Goal: Transaction & Acquisition: Purchase product/service

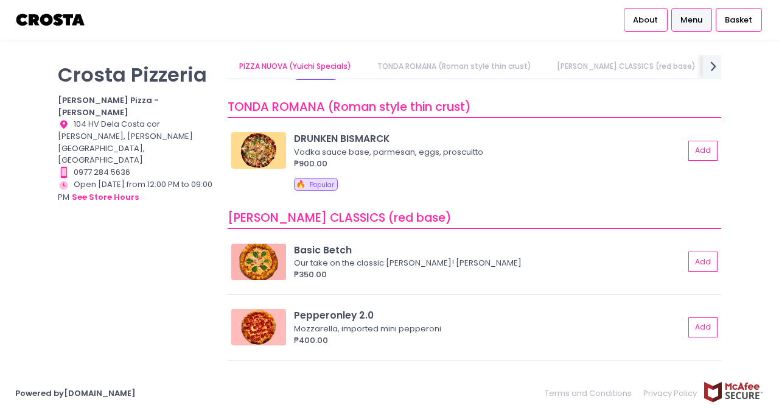
scroll to position [152, 0]
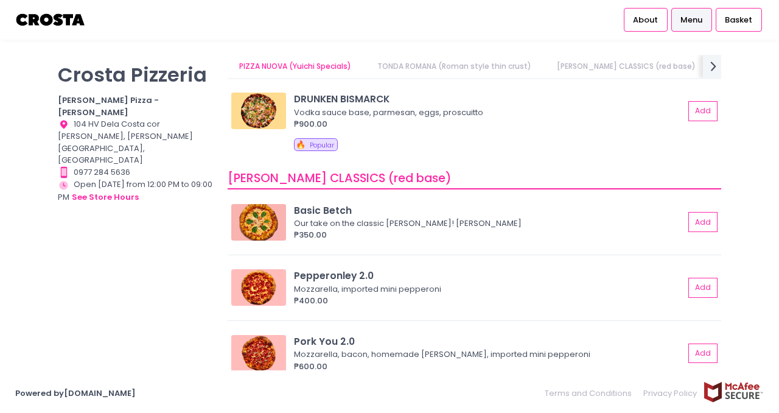
click at [425, 66] on link "TONDA ROMANA (Roman style thin crust)" at bounding box center [454, 66] width 178 height 23
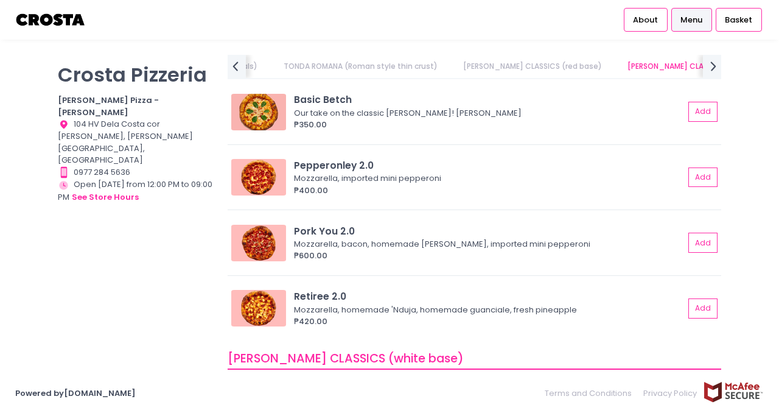
scroll to position [251, 0]
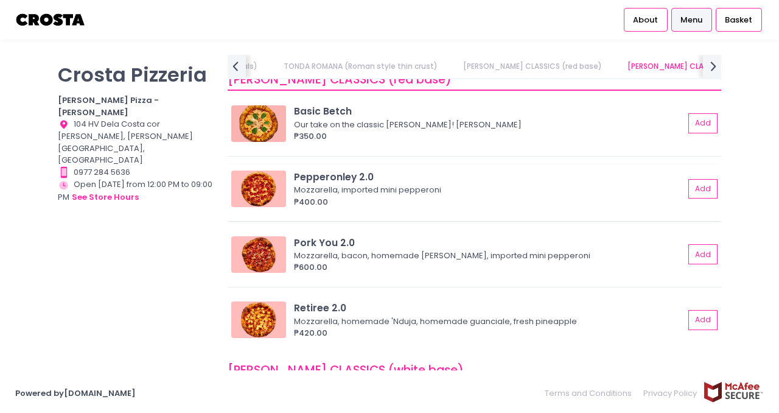
click at [381, 182] on div "Pepperonley 2.0" at bounding box center [489, 177] width 390 height 14
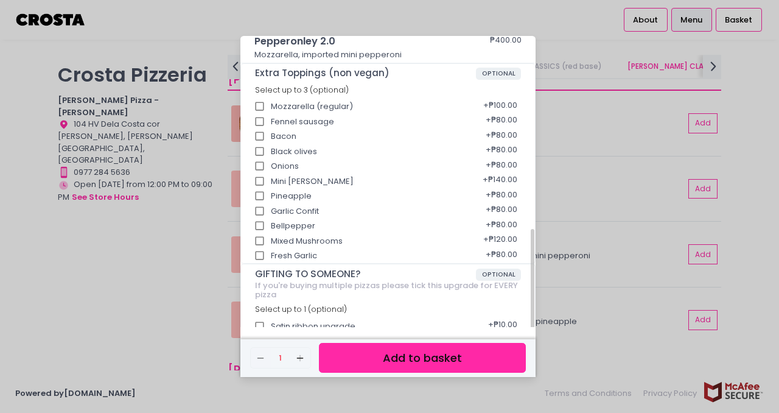
scroll to position [238, 0]
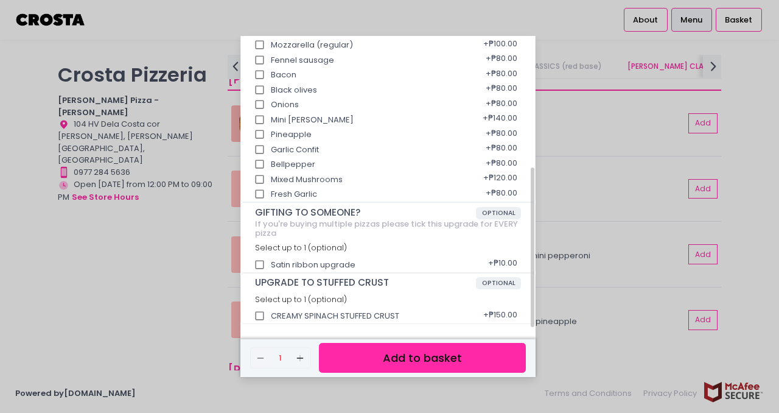
click at [275, 309] on div "CREAMY SPINACH STUFFED CRUST + ₱150.00" at bounding box center [388, 311] width 267 height 15
click at [261, 321] on input "CREAMY SPINACH STUFFED CRUST" at bounding box center [259, 315] width 23 height 23
checkbox input "true"
click at [395, 359] on button "Add to basket" at bounding box center [422, 358] width 207 height 30
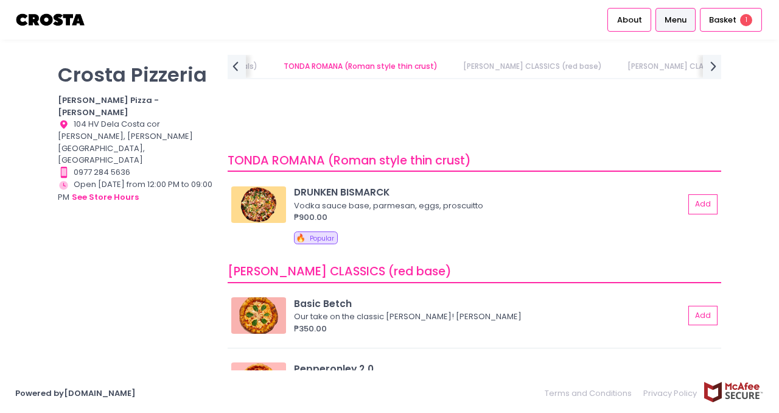
scroll to position [0, 0]
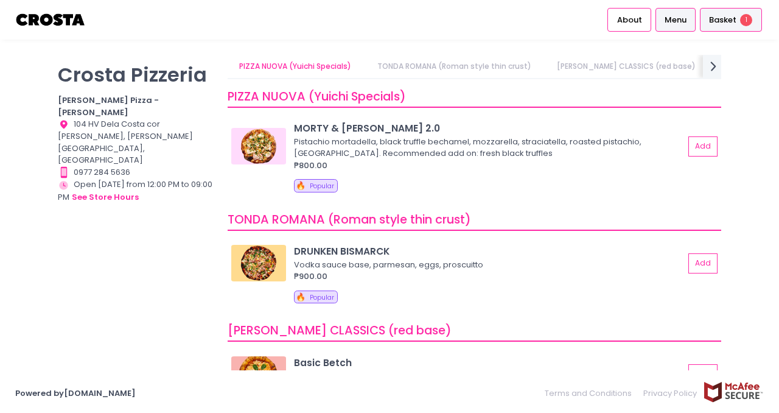
click at [724, 24] on span "Basket" at bounding box center [722, 20] width 27 height 12
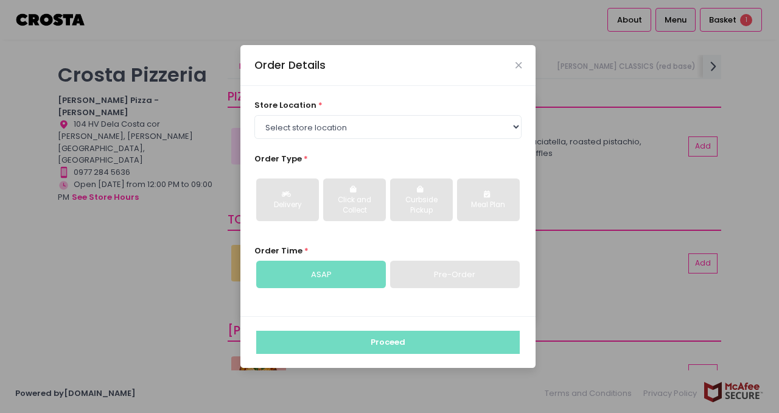
click at [442, 103] on div "store location * Select store location Crosta Pizza - Salcedo Crosta Pizza - Sa…" at bounding box center [388, 118] width 268 height 39
click at [441, 127] on select "Select store location Crosta Pizza - Salcedo Crosta Pizza - San Juan" at bounding box center [388, 126] width 268 height 23
select select "5fabb2e53664a8677beaeb89"
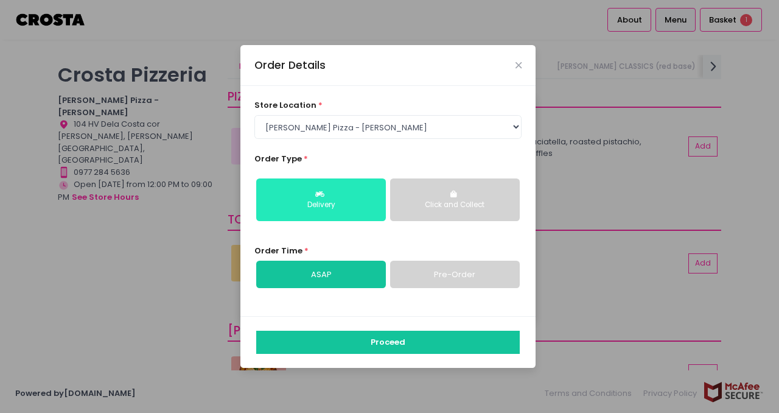
click at [354, 208] on div "Delivery" at bounding box center [321, 205] width 113 height 11
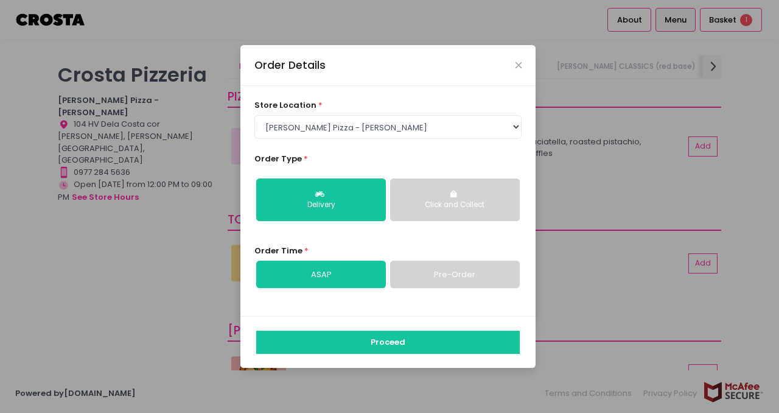
click at [366, 282] on link "ASAP" at bounding box center [321, 275] width 130 height 28
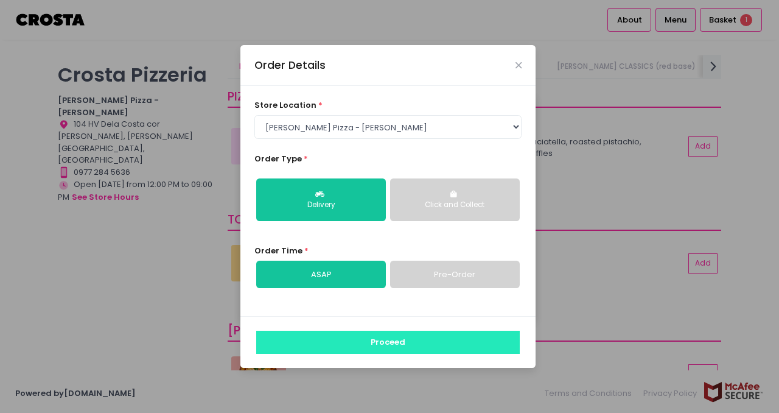
click at [421, 347] on button "Proceed" at bounding box center [388, 342] width 264 height 23
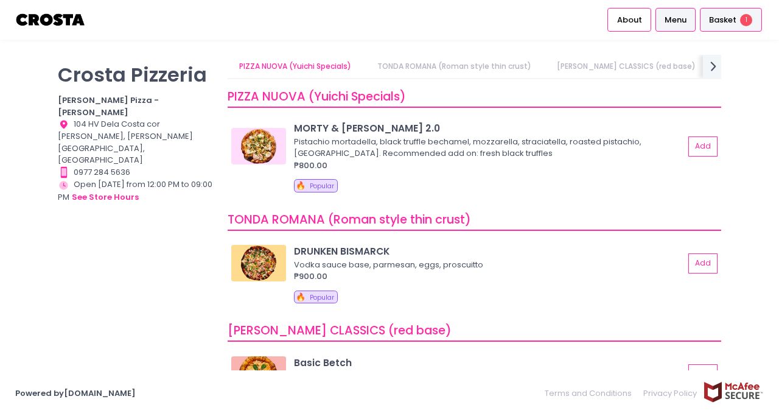
click at [716, 16] on span "Basket" at bounding box center [722, 20] width 27 height 12
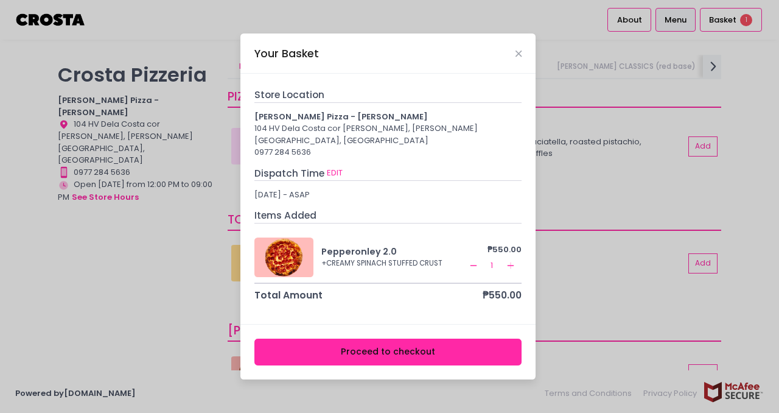
click at [422, 351] on button "Proceed to checkout" at bounding box center [388, 351] width 268 height 27
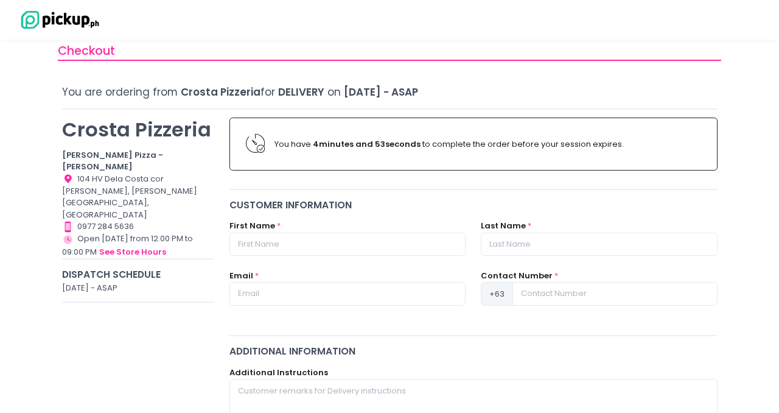
scroll to position [24, 0]
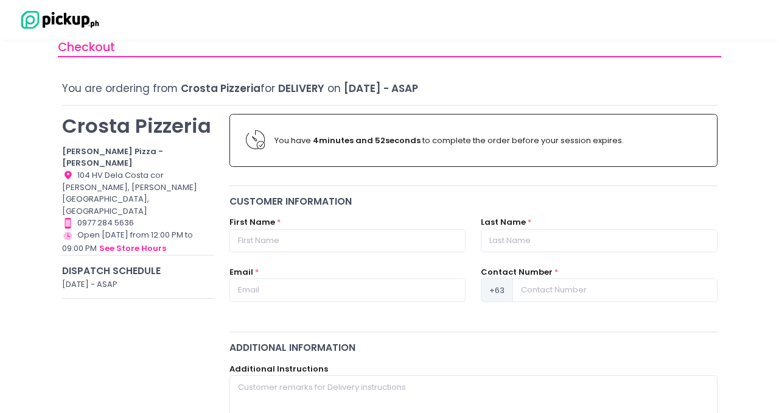
click at [363, 223] on div "First Name *" at bounding box center [347, 234] width 236 height 36
click at [353, 242] on input "text" at bounding box center [347, 240] width 236 height 23
type input "[PERSON_NAME]"
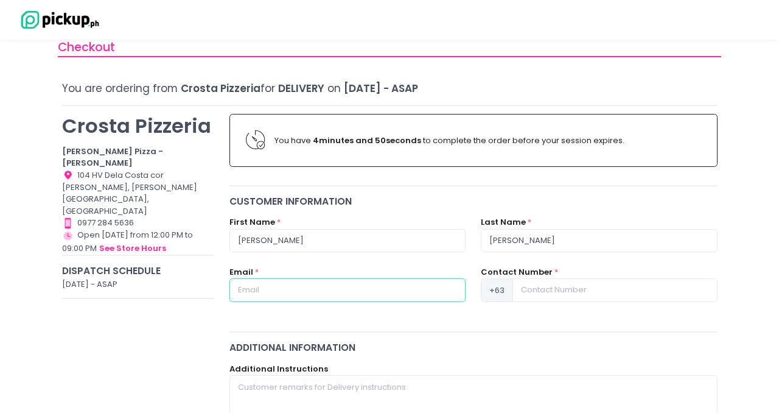
type input "GONZALEZ.NICOLE@AYALALANDPREMIER.COM"
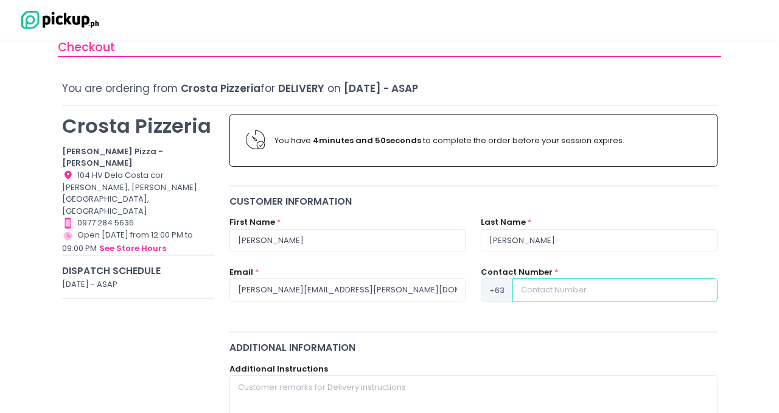
type input "09171480124"
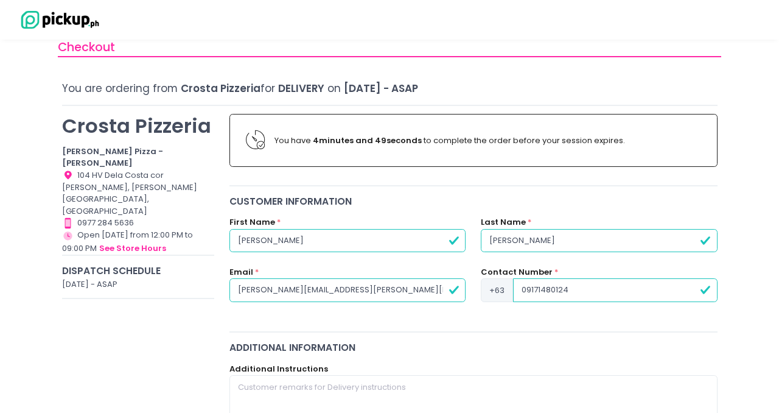
drag, startPoint x: 405, startPoint y: 290, endPoint x: 29, endPoint y: 290, distance: 376.8
type input "[EMAIL_ADDRESS][DOMAIN_NAME]"
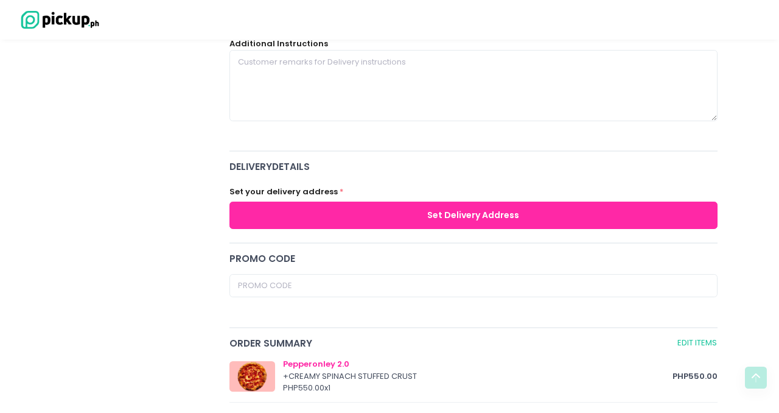
scroll to position [358, 0]
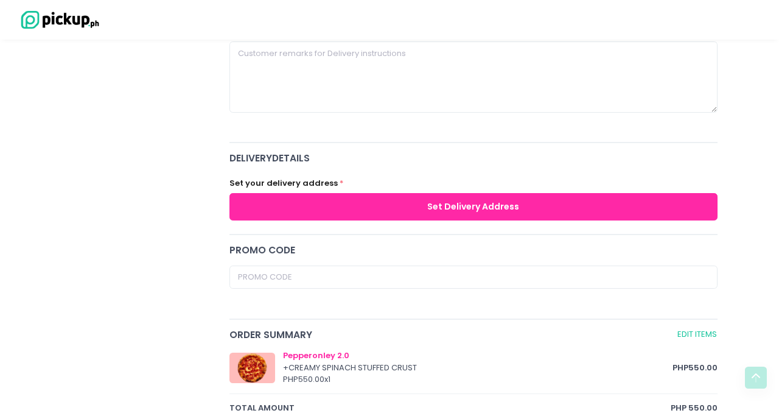
click at [304, 208] on button "Set Delivery Address" at bounding box center [473, 206] width 488 height 27
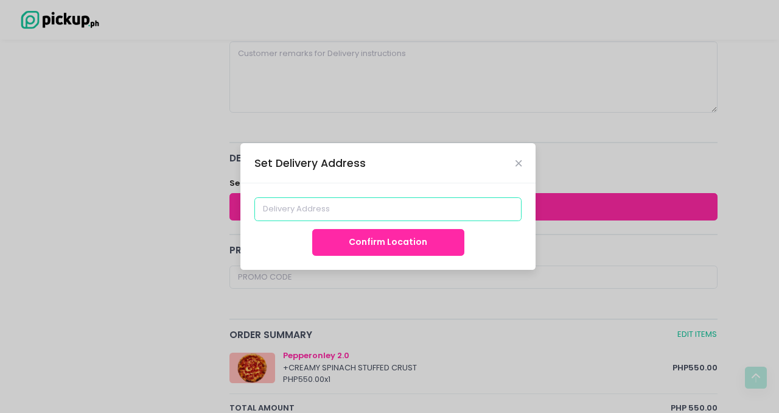
click at [329, 219] on input at bounding box center [388, 208] width 268 height 23
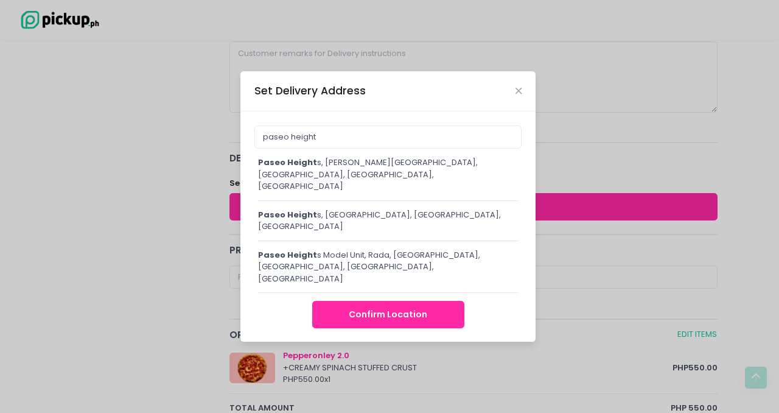
click at [358, 181] on div "paseo height s, L.P. Leviste Street, Makati City, Metro Manila, Philippines" at bounding box center [388, 174] width 260 height 36
type input "Paseo Heights, L.P. Leviste Street, Makati City, Metro Manila, Philippines"
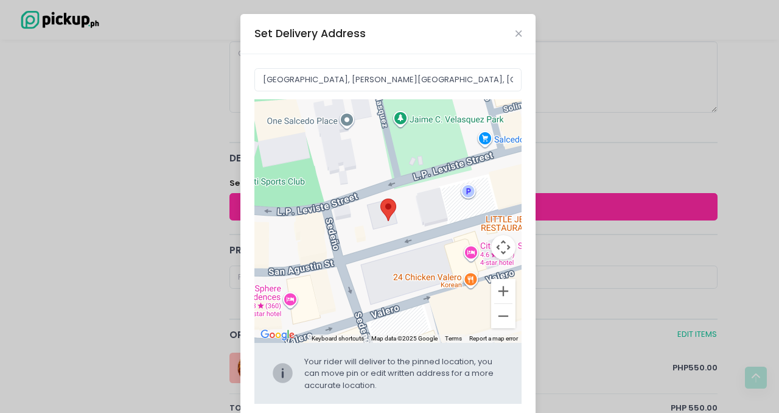
scroll to position [55, 0]
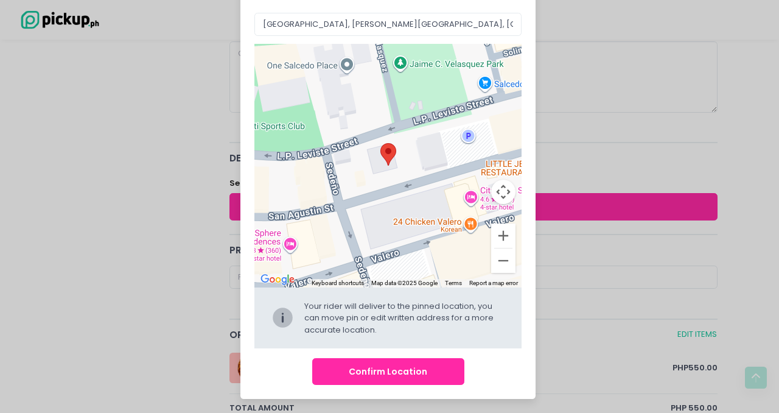
click at [410, 374] on button "Confirm Location" at bounding box center [388, 371] width 152 height 27
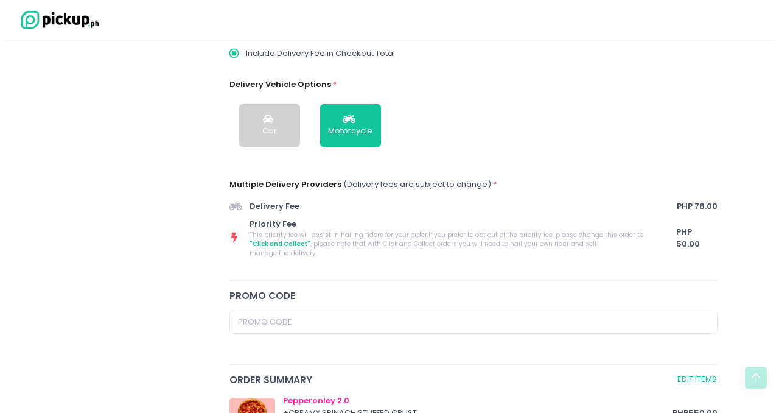
scroll to position [391, 0]
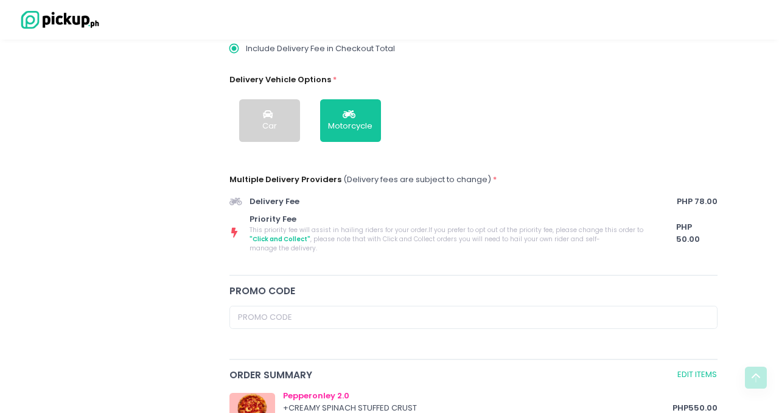
click at [294, 116] on button "Car" at bounding box center [269, 120] width 61 height 43
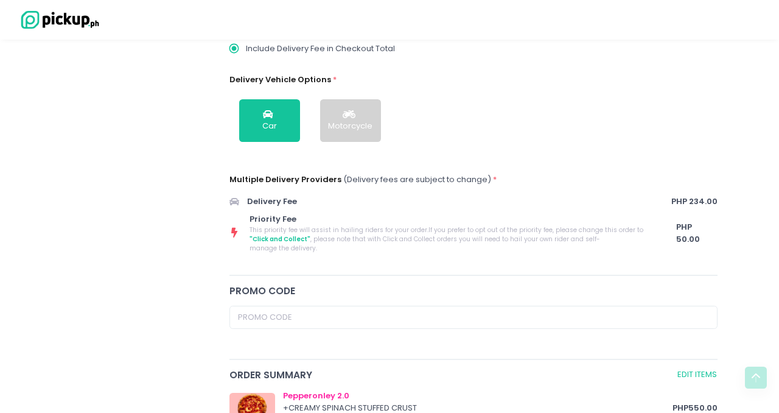
click at [346, 121] on button "Motorcycle" at bounding box center [350, 120] width 61 height 43
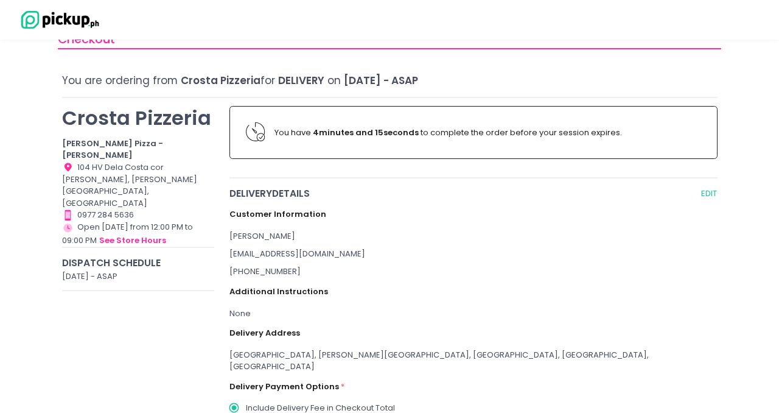
scroll to position [0, 0]
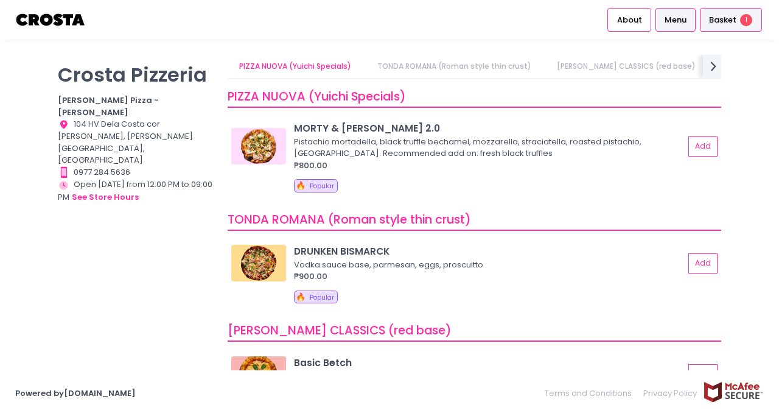
click at [736, 24] on span "Basket" at bounding box center [722, 20] width 27 height 12
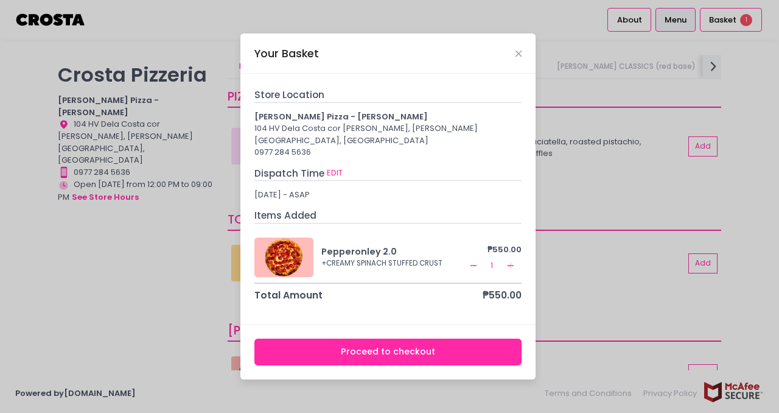
click at [418, 342] on button "Proceed to checkout" at bounding box center [388, 351] width 268 height 27
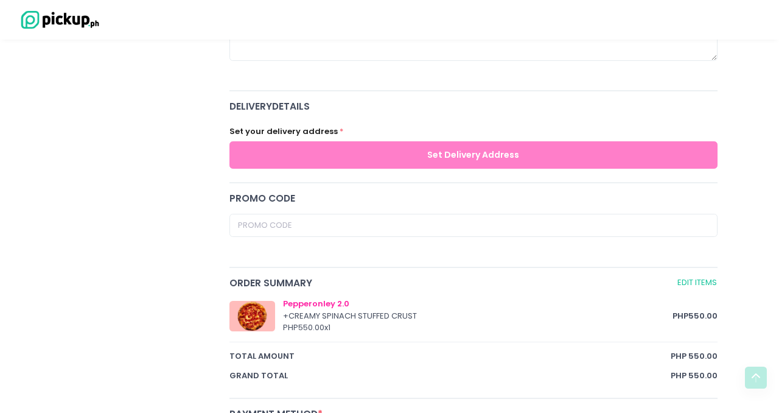
scroll to position [409, 0]
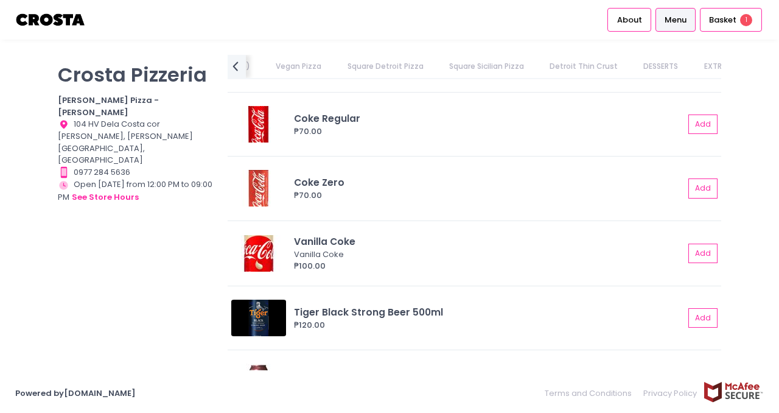
scroll to position [2762, 0]
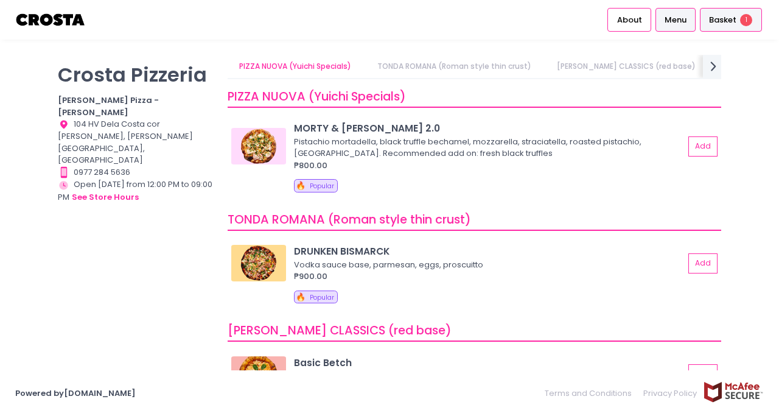
click at [704, 24] on div "Basket 1" at bounding box center [731, 20] width 62 height 24
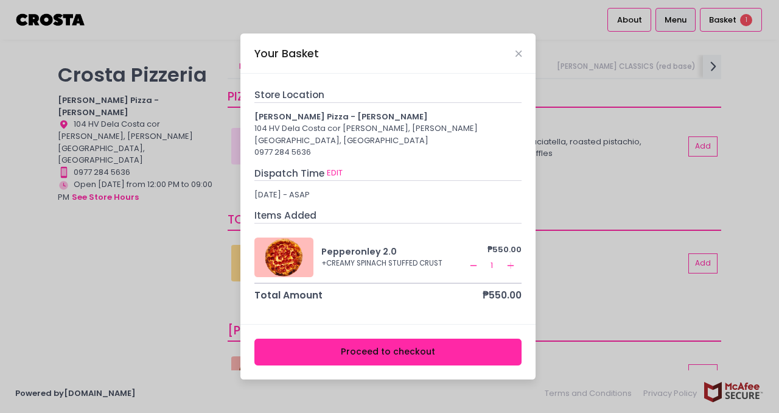
click at [331, 158] on div "Store Location Crosta Pizza - Salcedo 104 HV Dela Costa cor LP Leviste, Salcedo…" at bounding box center [388, 195] width 268 height 214
click at [331, 170] on button "EDIT" at bounding box center [334, 172] width 17 height 13
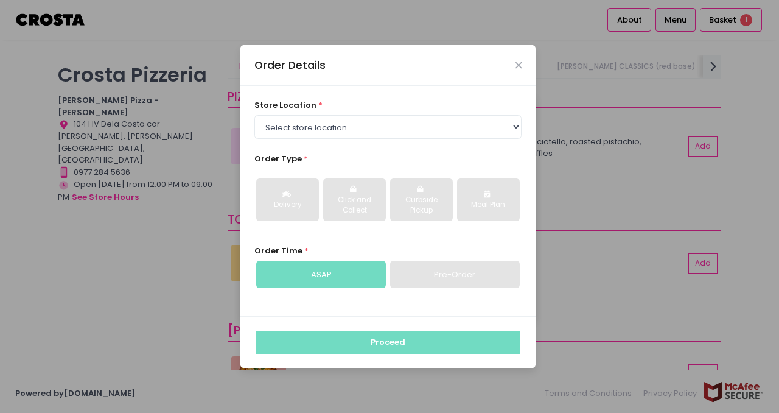
click at [452, 270] on div "Pre-Order" at bounding box center [455, 275] width 130 height 28
click at [416, 169] on div "Delivery Click and Collect Curbside Pickup Meal Plan" at bounding box center [388, 200] width 268 height 63
click at [345, 125] on select "Select store location Crosta Pizza - Salcedo Crosta Pizza - San Juan" at bounding box center [388, 126] width 268 height 23
select select "5fabb2e53664a8677beaeb89"
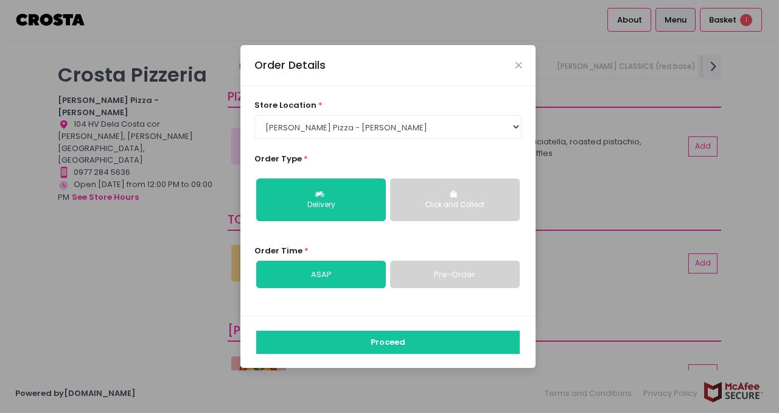
click at [468, 217] on button "Click and Collect" at bounding box center [455, 199] width 130 height 43
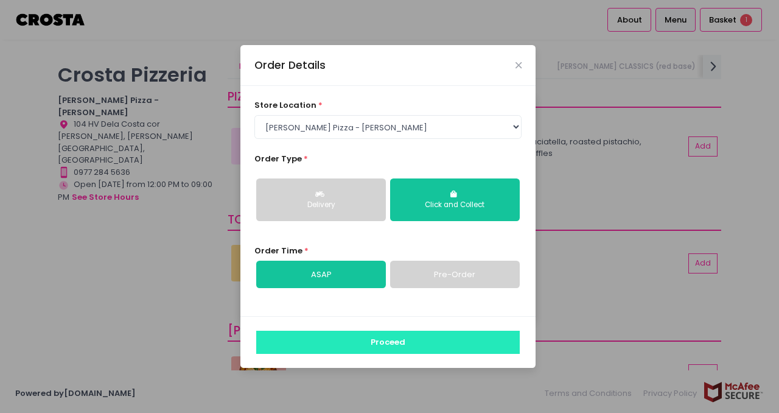
click at [443, 353] on button "Proceed" at bounding box center [388, 342] width 264 height 23
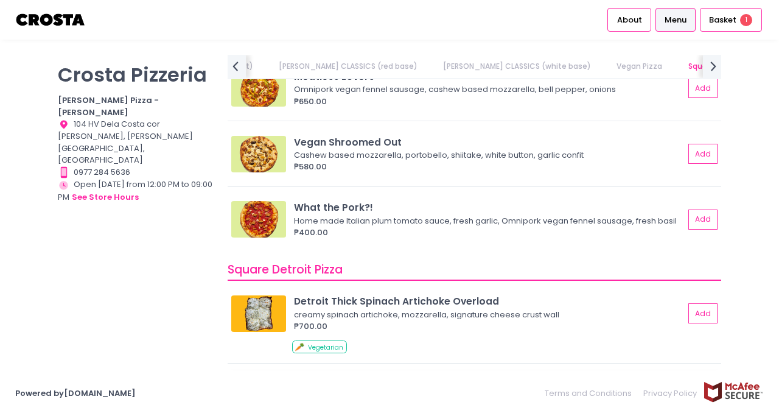
scroll to position [880, 0]
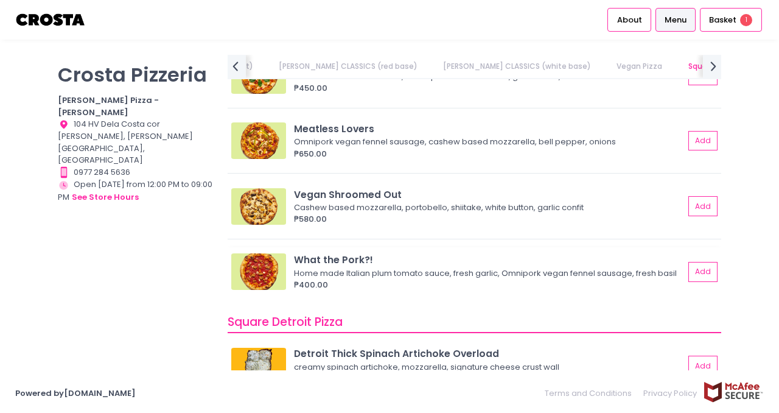
click at [414, 275] on div "Home made Italian plum tomato sauce, fresh garlic, Omnipork vegan fennel sausag…" at bounding box center [487, 273] width 387 height 12
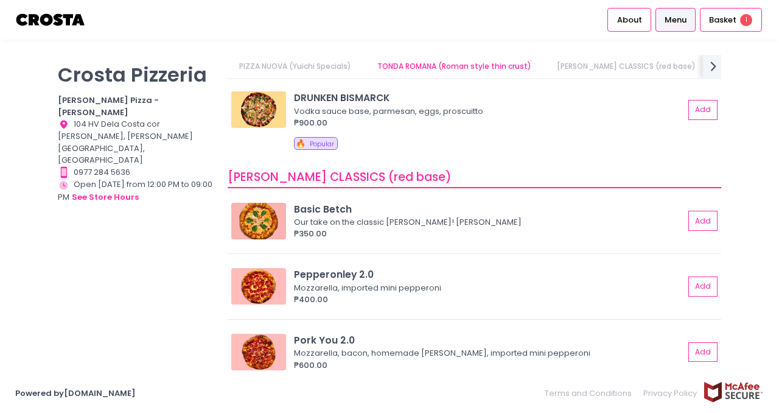
scroll to position [110, 0]
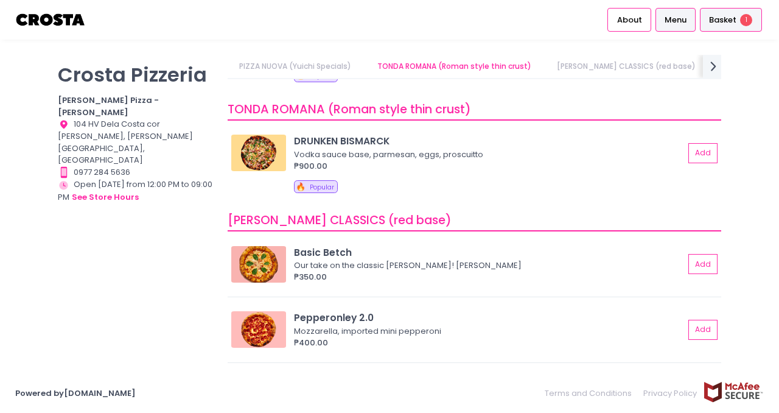
click at [750, 19] on span "1" at bounding box center [746, 20] width 12 height 12
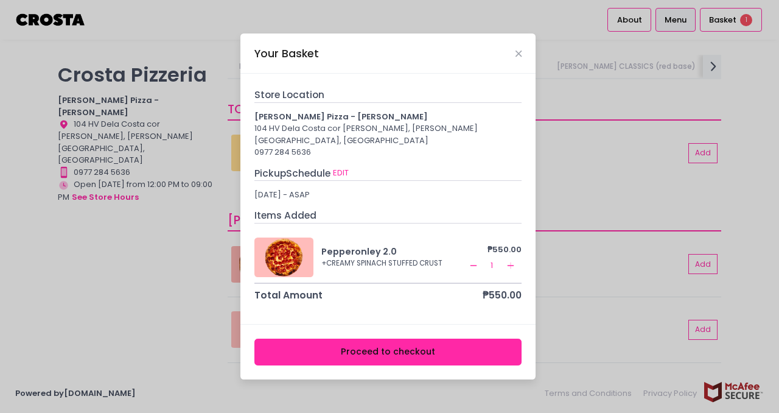
click at [396, 349] on button "Proceed to checkout" at bounding box center [388, 351] width 268 height 27
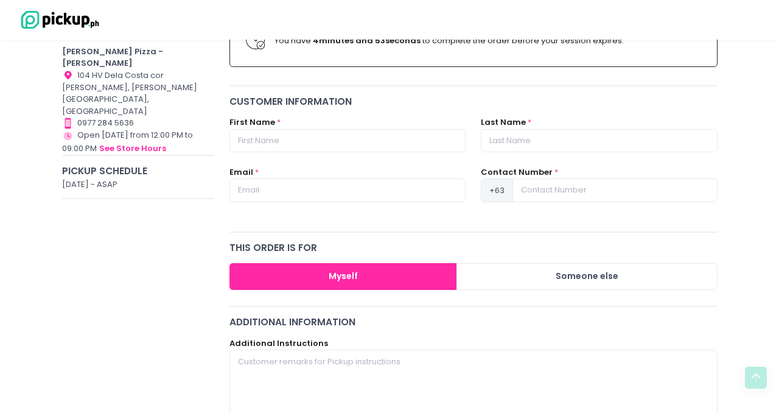
scroll to position [102, 0]
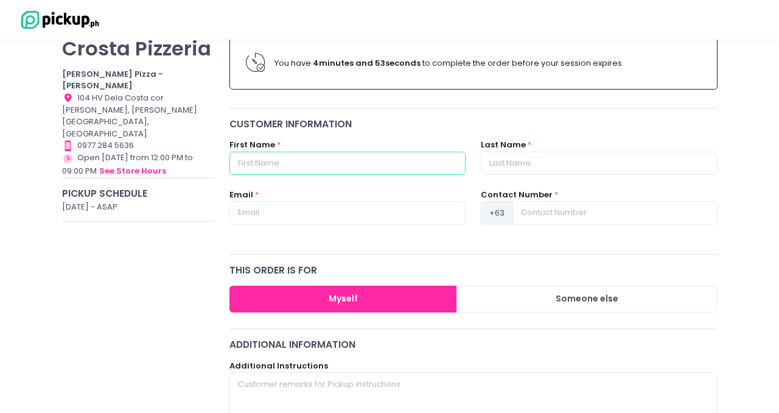
click at [299, 158] on input "text" at bounding box center [347, 163] width 236 height 23
type input "[PERSON_NAME]"
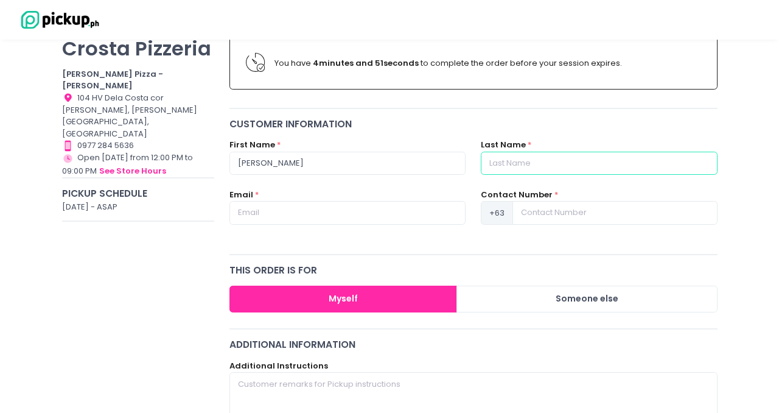
type input "[PERSON_NAME]"
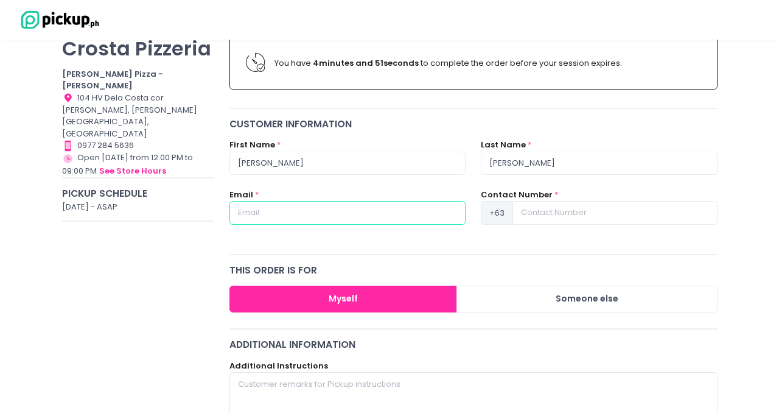
type input "GONZALEZ.NICOLE@AYALALANDPREMIER.COM"
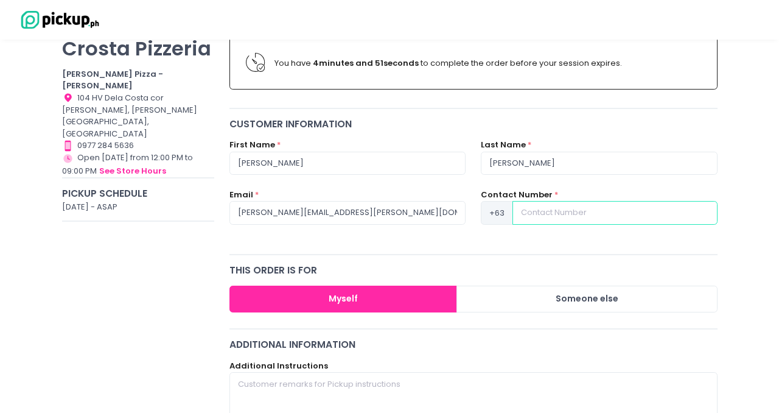
type input "09171480124"
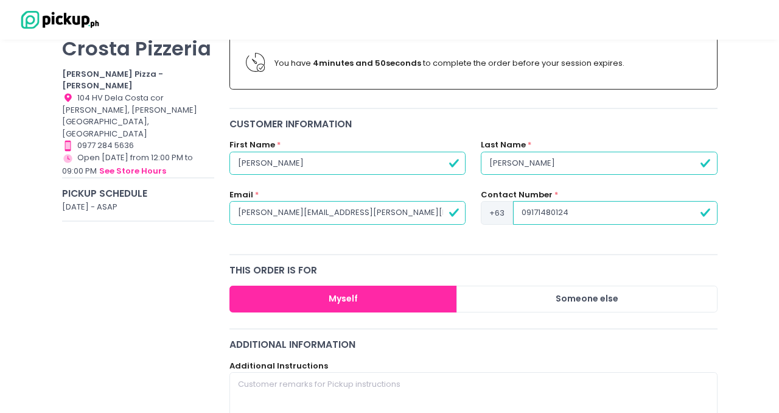
drag, startPoint x: 422, startPoint y: 215, endPoint x: 187, endPoint y: 188, distance: 236.5
type input "[EMAIL_ADDRESS][DOMAIN_NAME]"
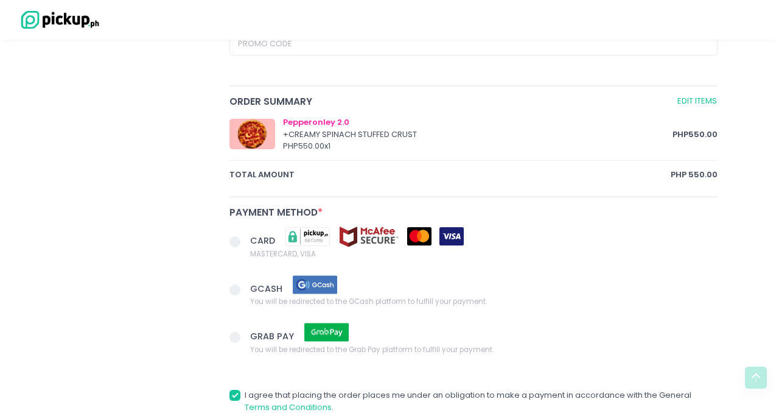
scroll to position [677, 0]
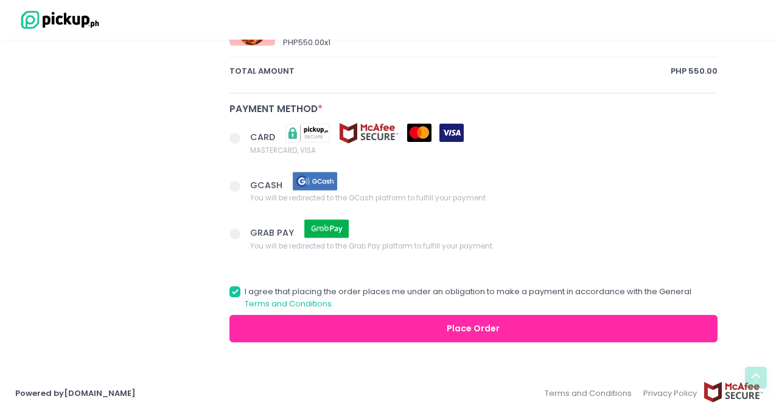
click at [235, 142] on span at bounding box center [234, 138] width 11 height 11
click at [245, 140] on input "CARD MASTERCARD, VISA" at bounding box center [249, 136] width 8 height 8
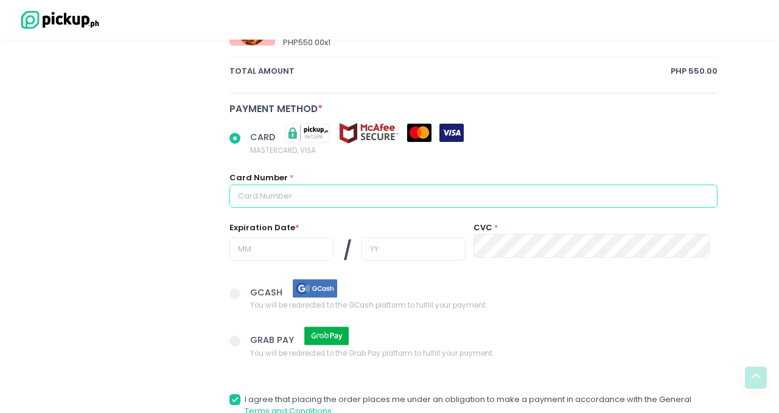
click at [308, 197] on input "text" at bounding box center [473, 195] width 488 height 23
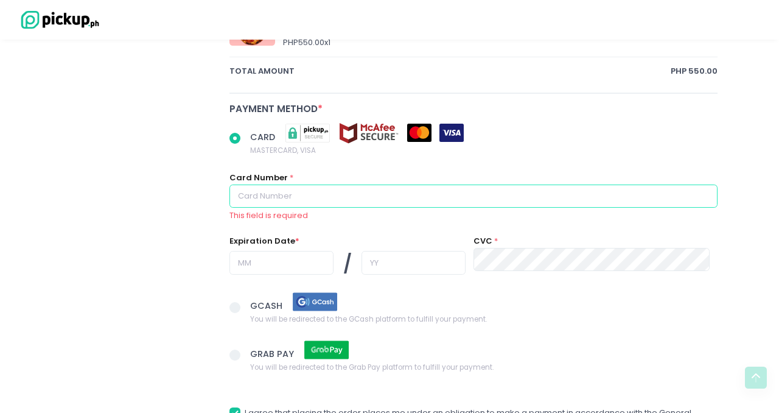
click at [300, 195] on input "text" at bounding box center [473, 195] width 488 height 23
paste input "5177 9000 1142 1838"
radio input "true"
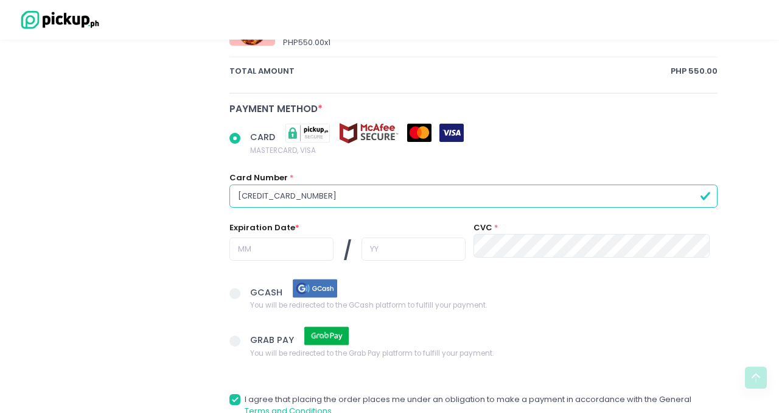
type input "5177 9000 1142 1838"
radio input "true"
type input "5177900011421838"
type input "10"
type input "27"
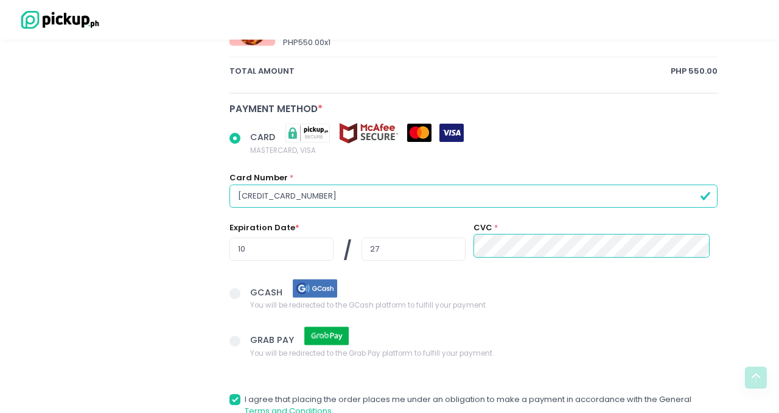
radio input "true"
click at [379, 293] on span "GCASH" at bounding box center [368, 288] width 237 height 21
click at [253, 293] on input "GCASH You will be redirected to the GCash platform to fulfill your payment." at bounding box center [249, 291] width 8 height 8
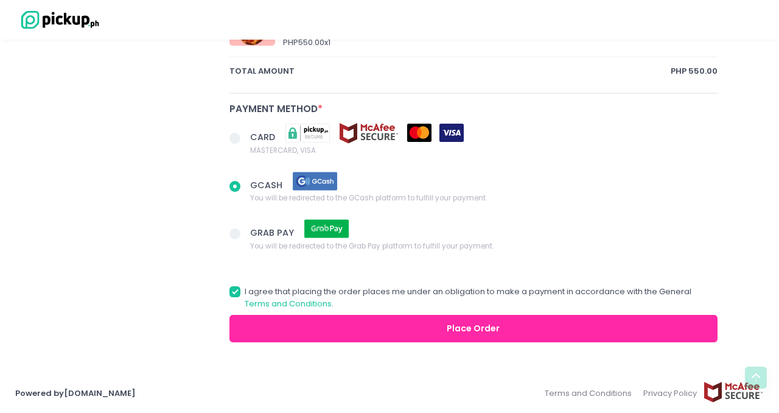
radio input "true"
click at [304, 131] on img at bounding box center [308, 132] width 61 height 21
click at [253, 132] on input "CARD MASTERCARD, VISA" at bounding box center [249, 136] width 8 height 8
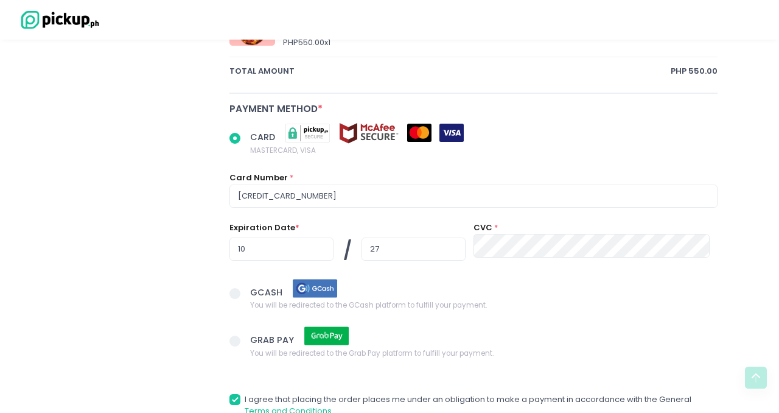
scroll to position [784, 0]
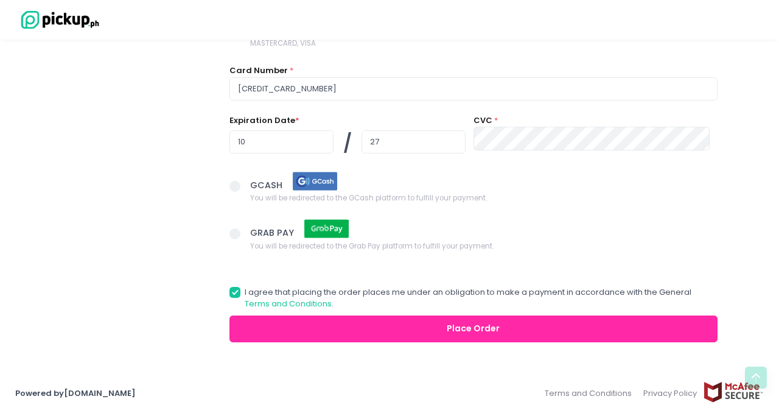
click at [427, 333] on button "Place Order" at bounding box center [473, 328] width 488 height 27
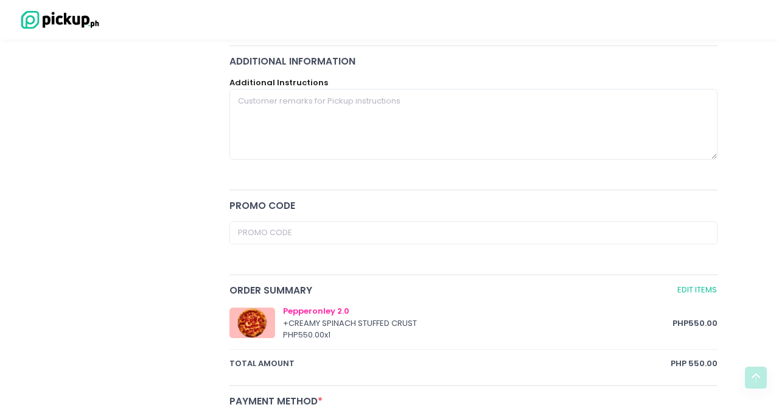
radio input "true"
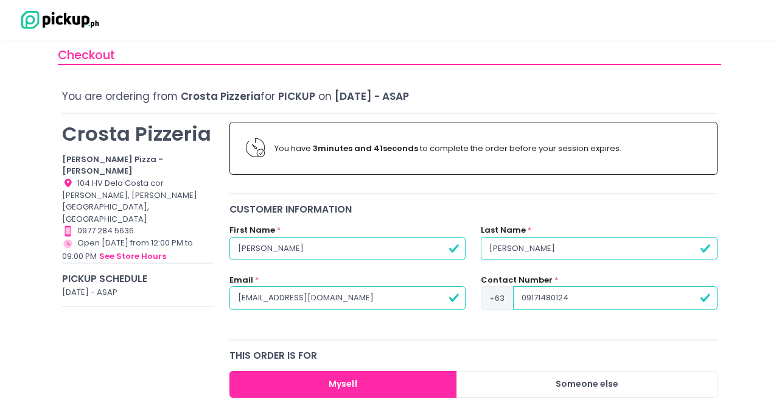
scroll to position [18, 0]
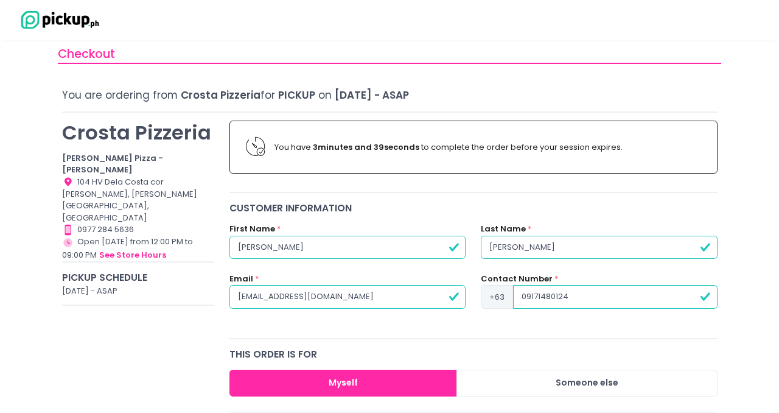
type input "9171480124"
radio input "true"
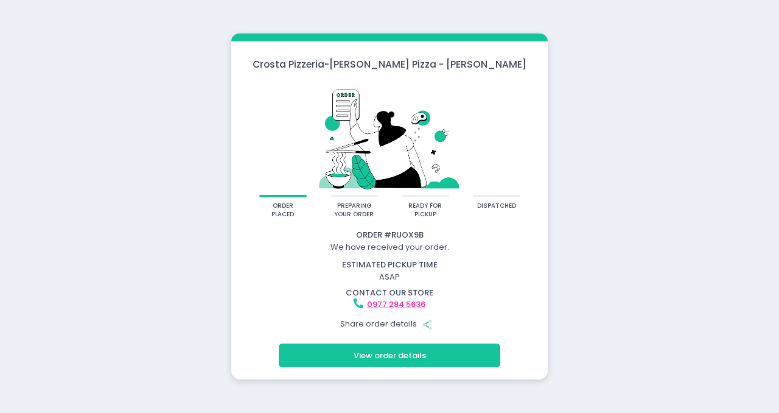
click at [380, 355] on button "View order details" at bounding box center [390, 354] width 222 height 23
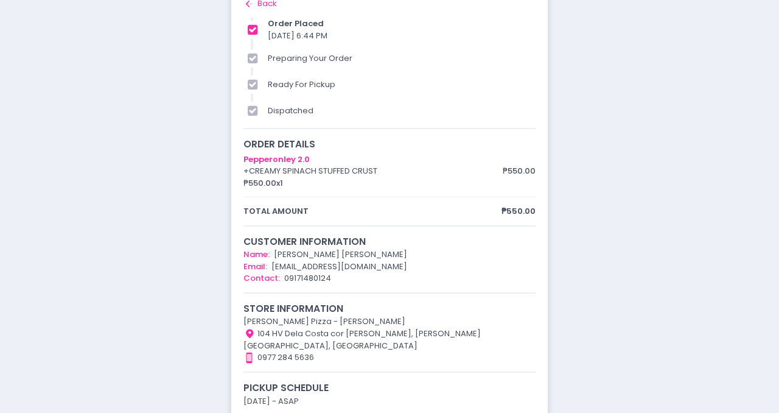
scroll to position [26, 0]
